Goal: Navigation & Orientation: Find specific page/section

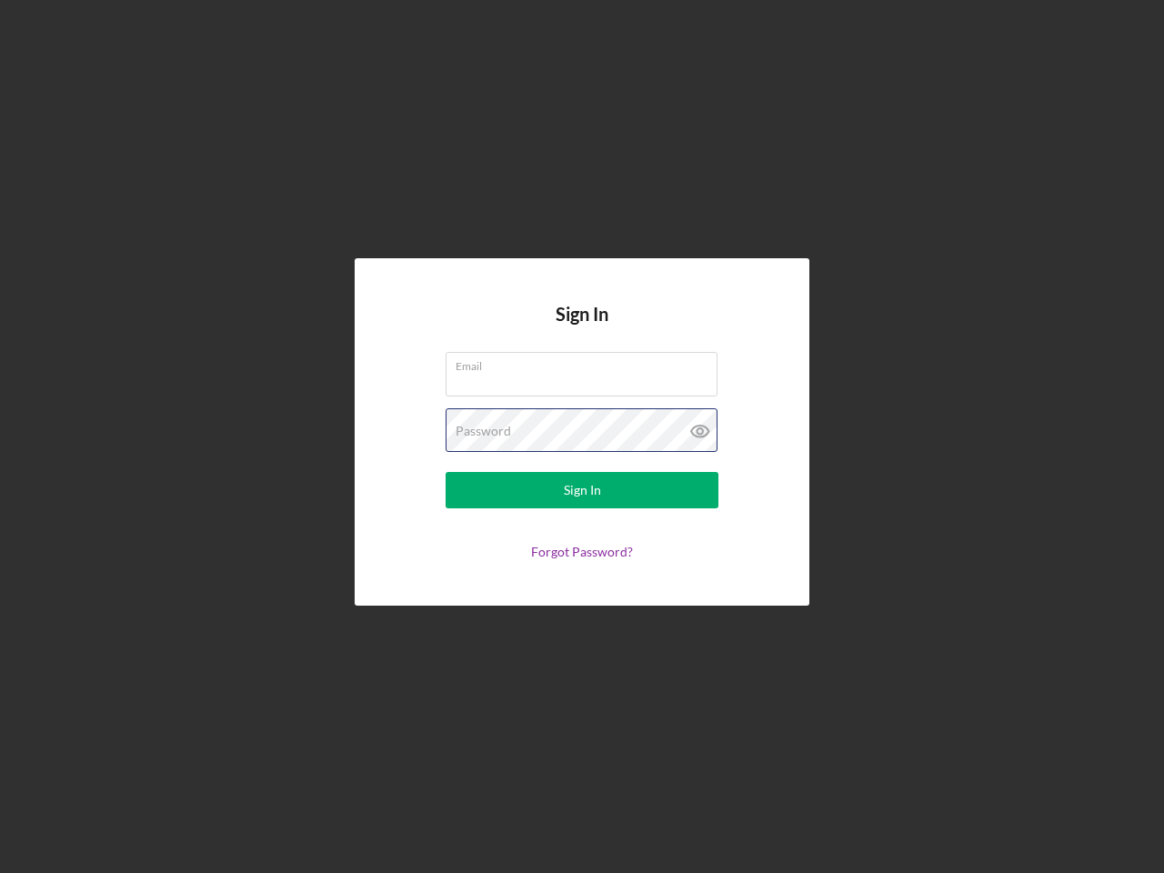
click at [582, 437] on div "Password" at bounding box center [582, 430] width 273 height 45
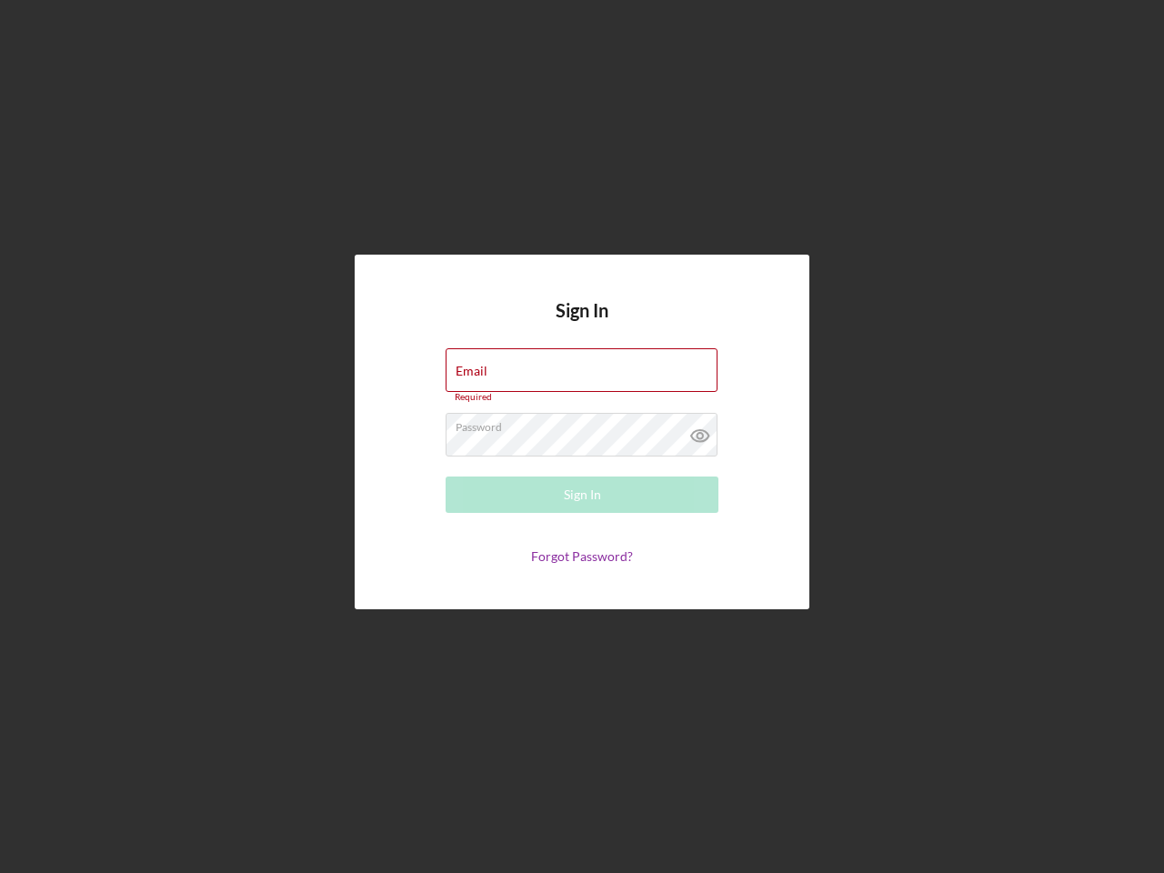
click at [700, 431] on icon at bounding box center [699, 435] width 45 height 45
